Goal: Find specific page/section

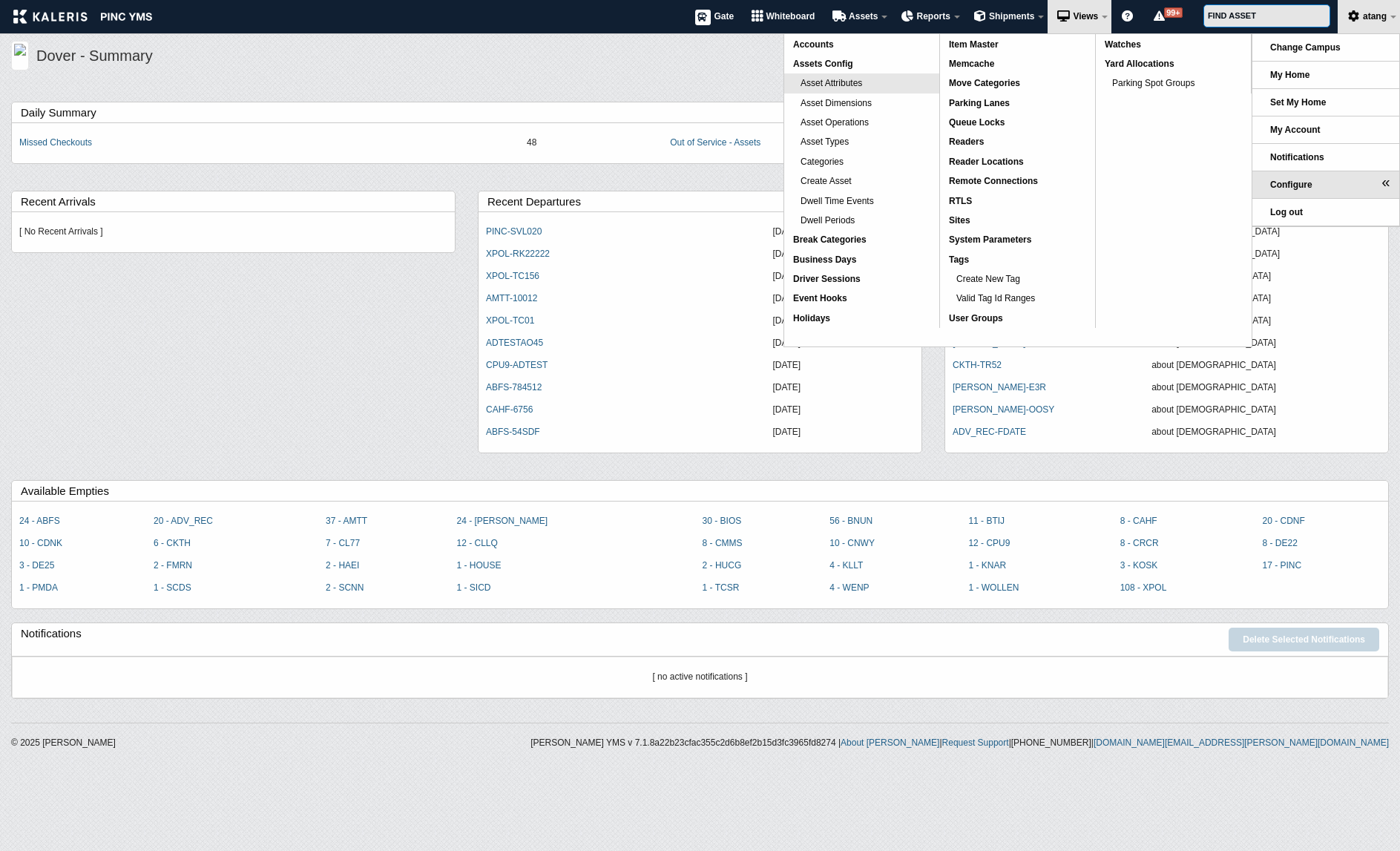
click at [856, 83] on span "Asset Attributes" at bounding box center [831, 83] width 62 height 10
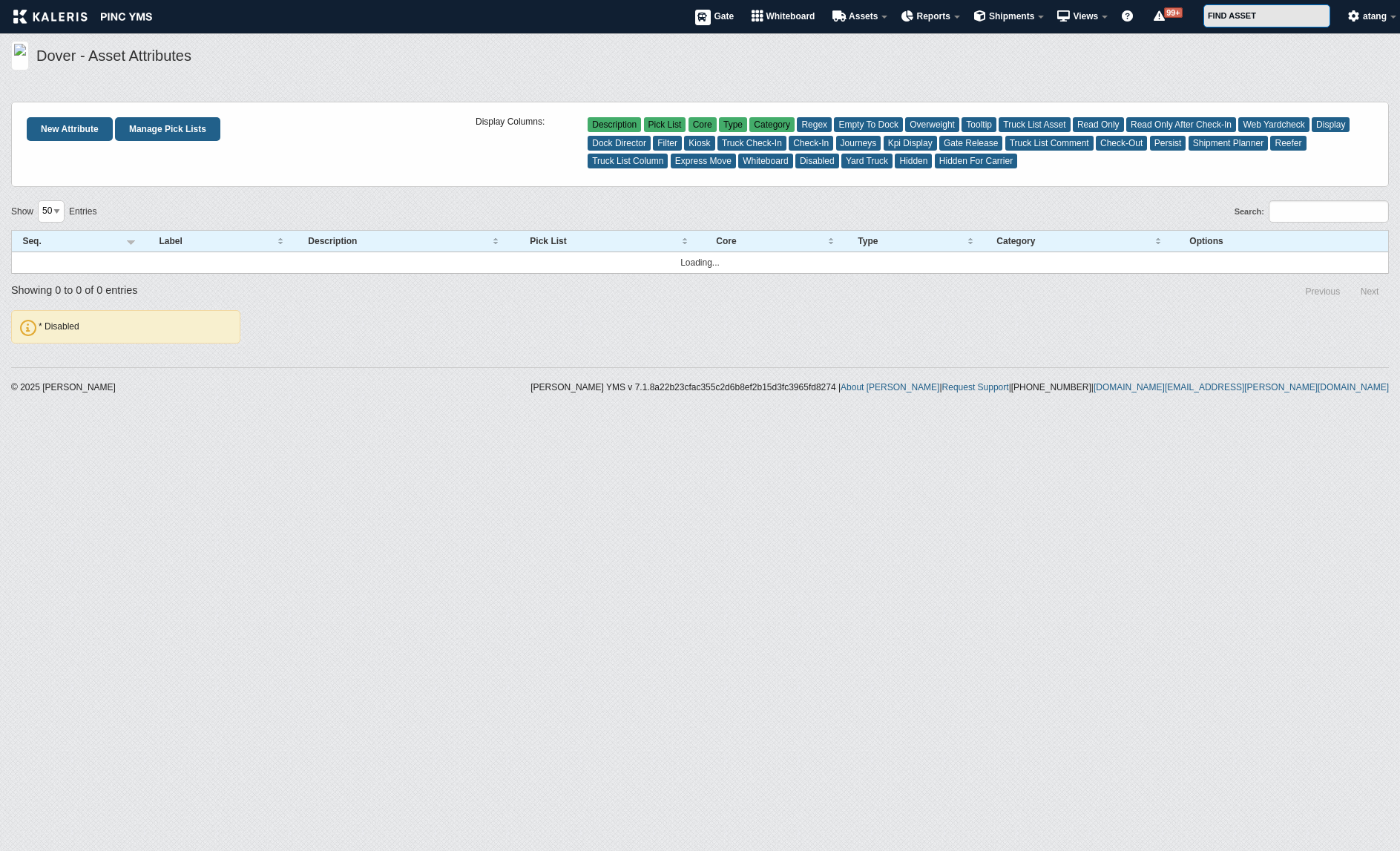
select select "50"
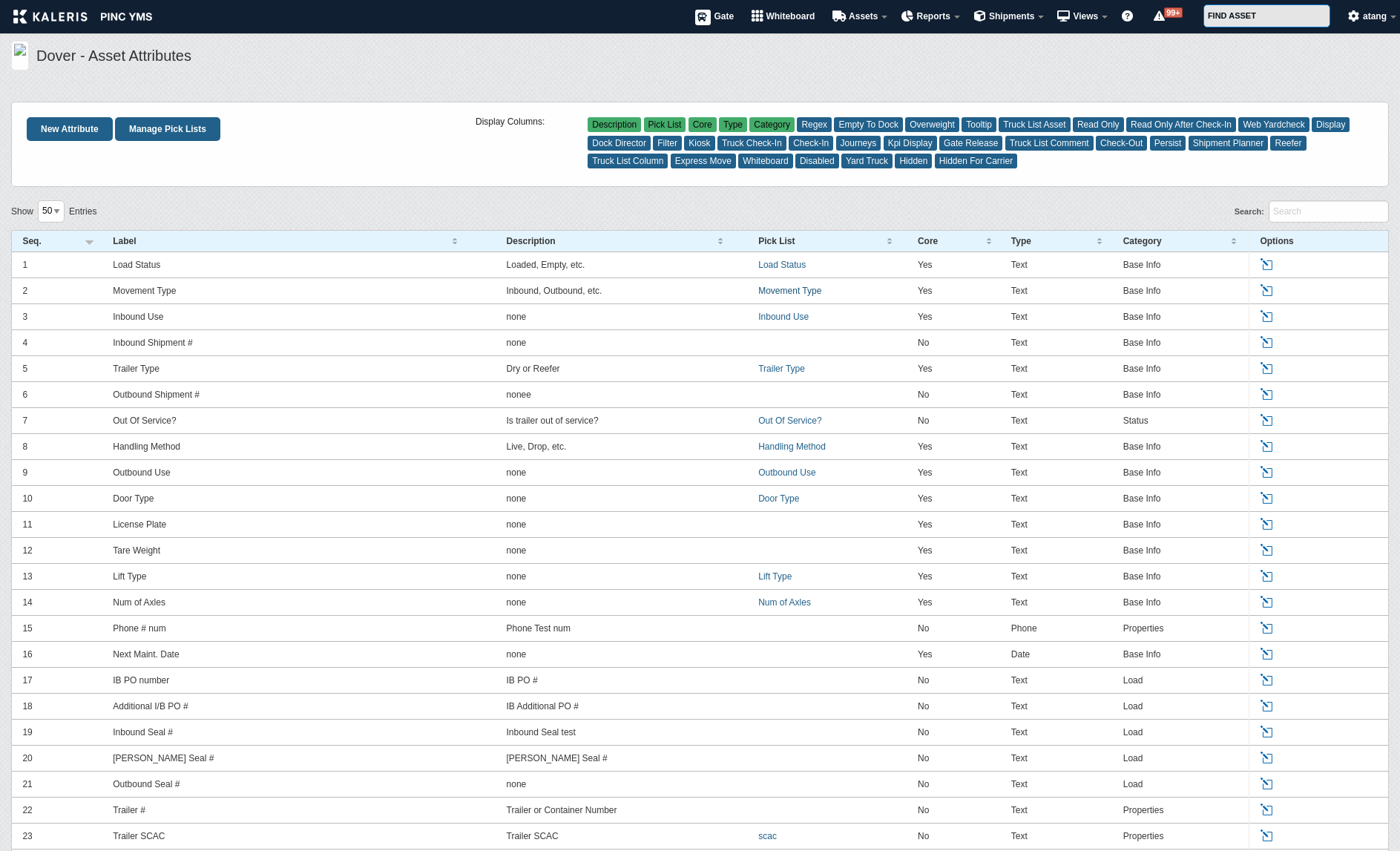
click at [811, 289] on link "Movement Type" at bounding box center [789, 291] width 63 height 10
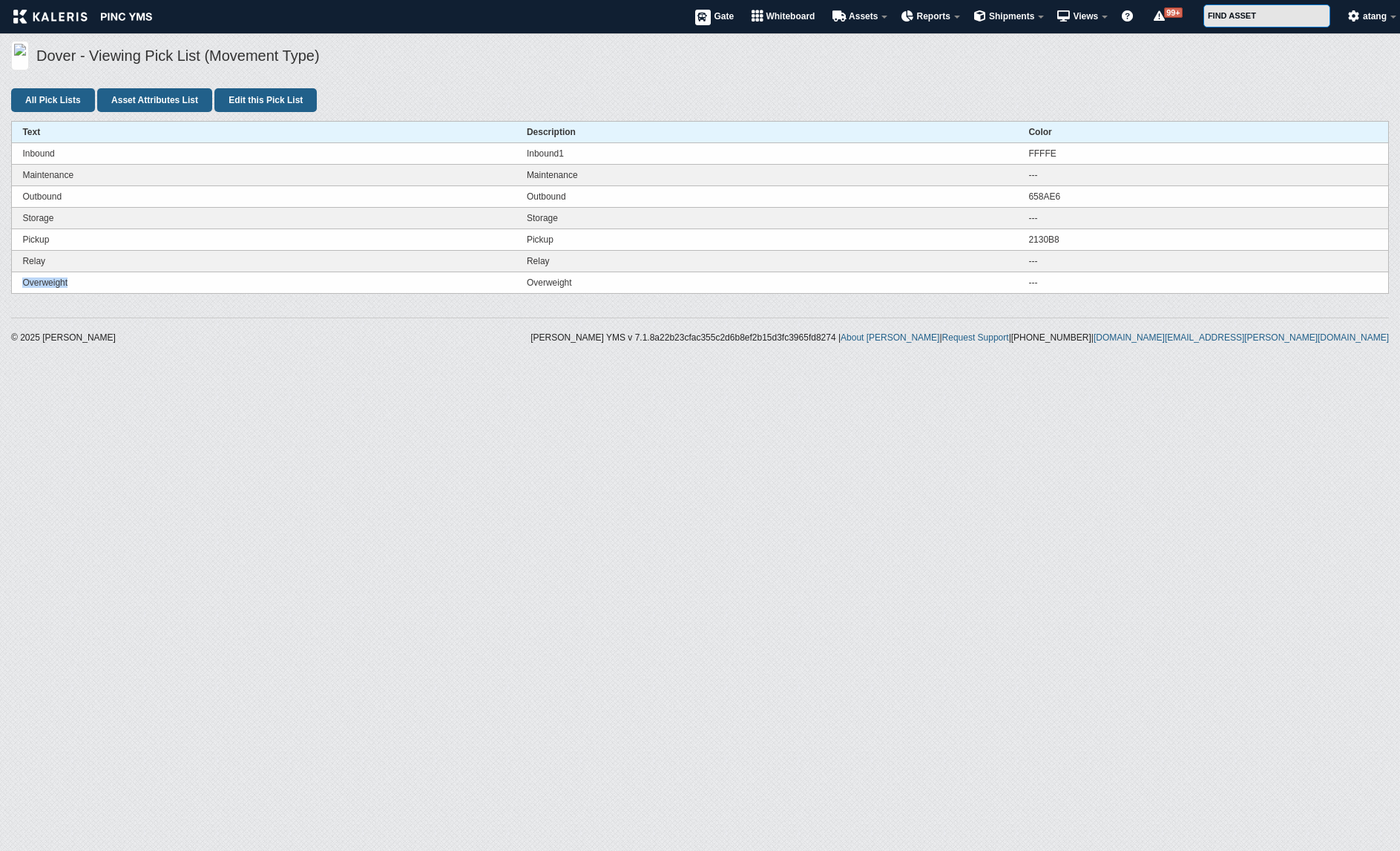
drag, startPoint x: 99, startPoint y: 284, endPoint x: 11, endPoint y: 274, distance: 88.6
click at [12, 274] on td "Overweight" at bounding box center [263, 283] width 504 height 22
click at [128, 304] on div "© 2025 [PERSON_NAME] YMS v 7.1.8a22b23cfac355c2d6b8ef2b15d3fc3965fd8274 | About…" at bounding box center [700, 327] width 1400 height 48
